Goal: Task Accomplishment & Management: Manage account settings

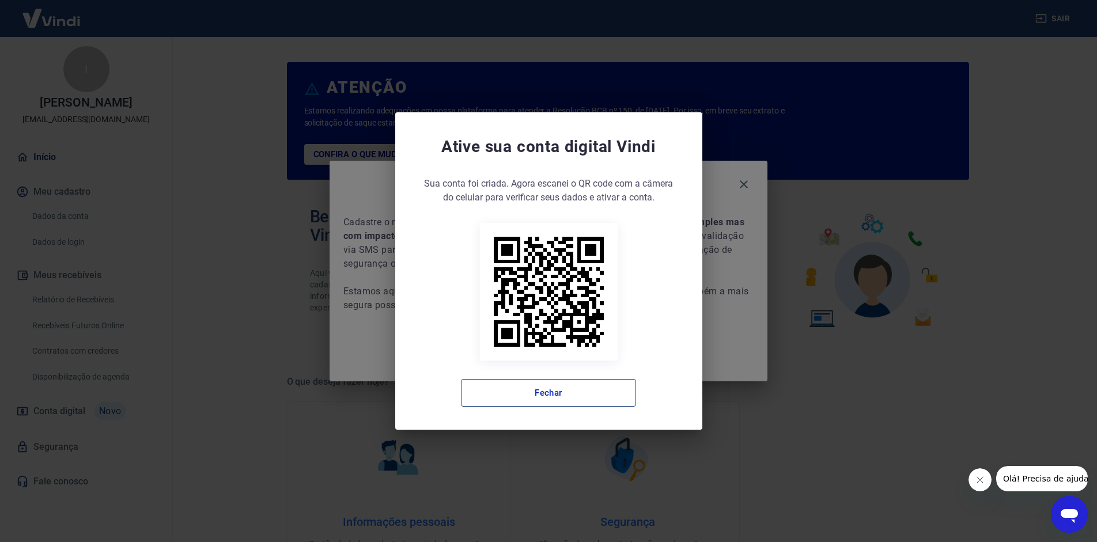
click at [517, 397] on button "Fechar" at bounding box center [548, 393] width 175 height 28
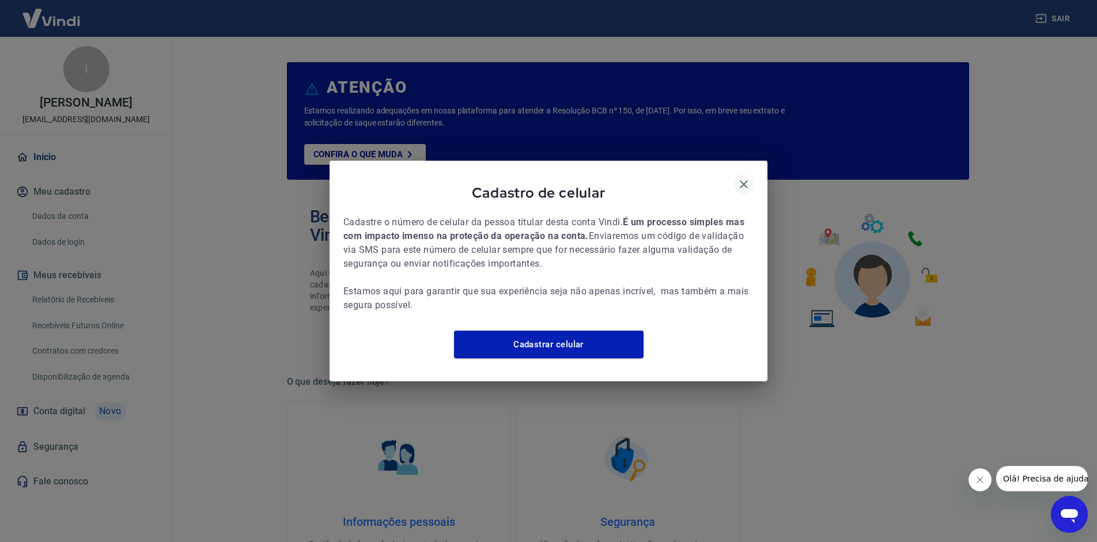
click at [747, 175] on button "button" at bounding box center [744, 185] width 20 height 20
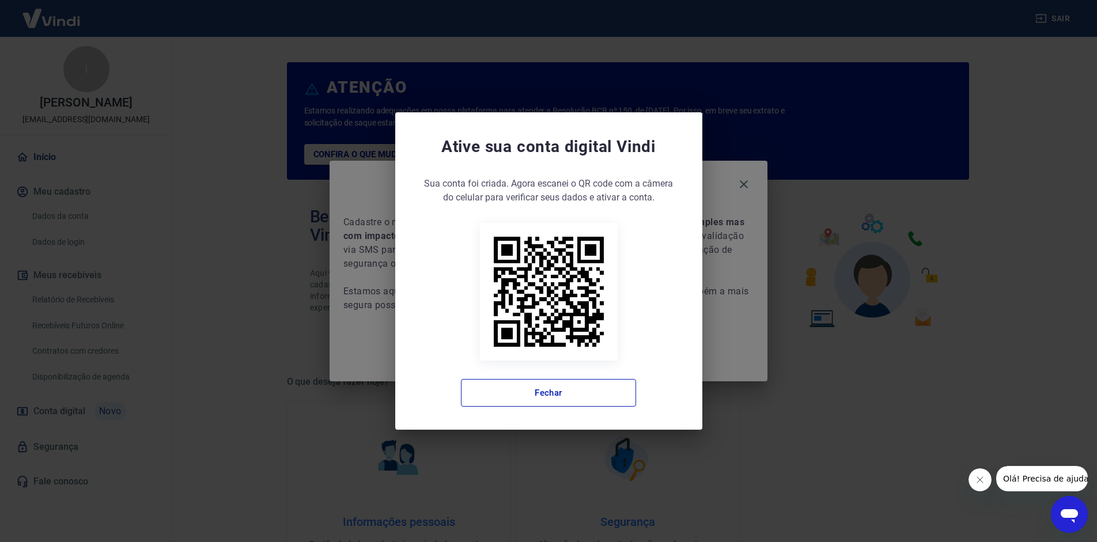
click at [751, 170] on div "Ative sua conta digital Vindi Sua conta foi criada. Agora clique no botão abaix…" at bounding box center [548, 271] width 1097 height 542
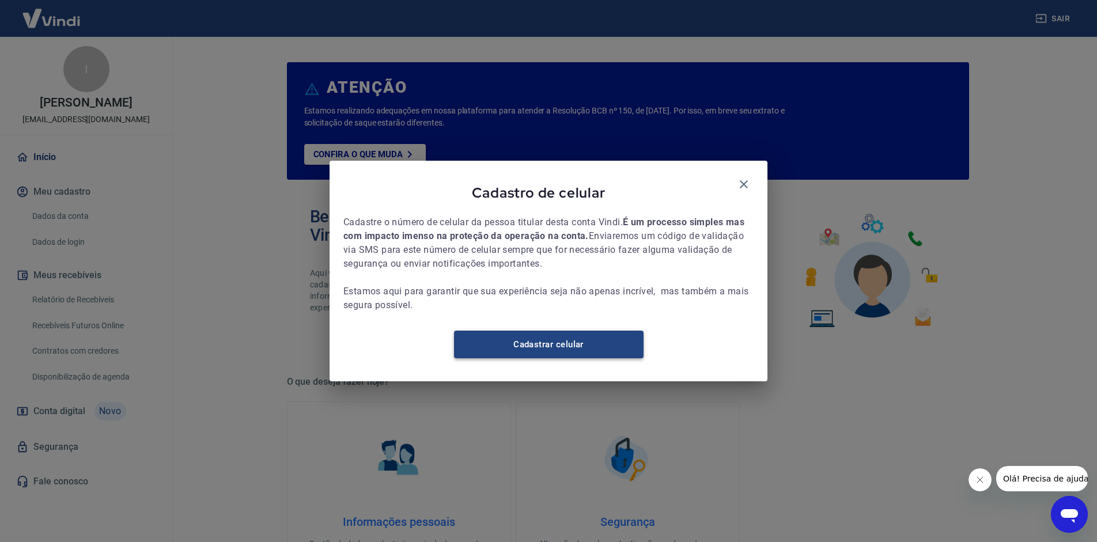
click at [572, 347] on link "Cadastrar celular" at bounding box center [549, 345] width 190 height 28
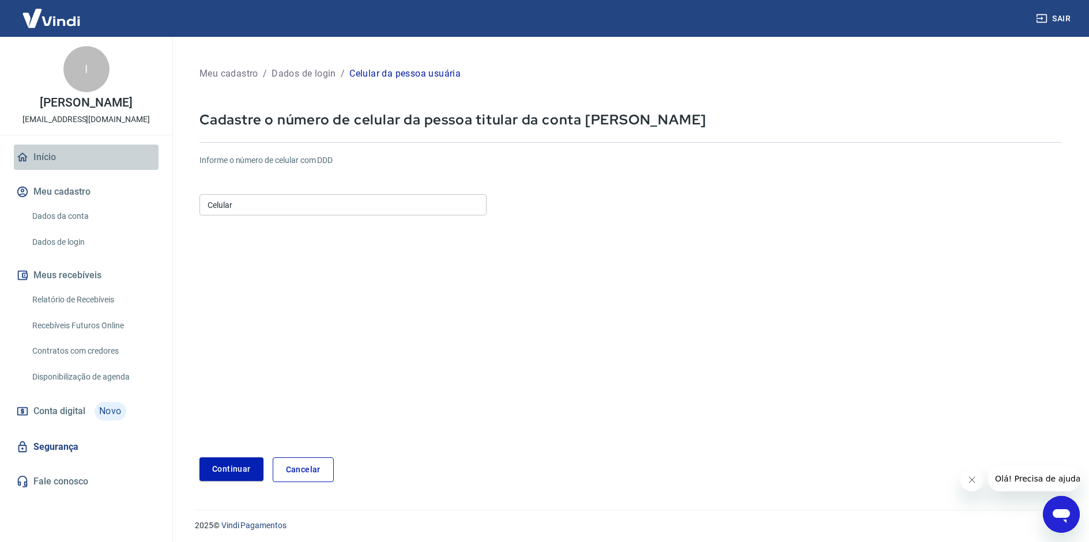
click at [52, 153] on link "Início" at bounding box center [86, 157] width 145 height 25
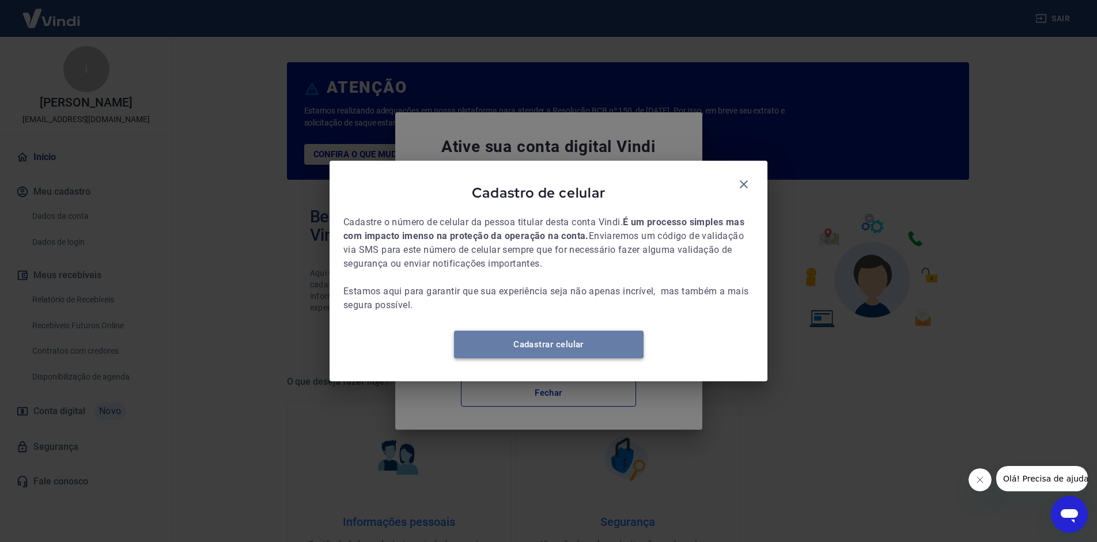
click at [546, 350] on link "Cadastrar celular" at bounding box center [549, 345] width 190 height 28
